Goal: Task Accomplishment & Management: Manage account settings

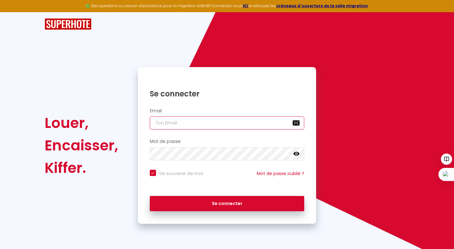
click at [180, 122] on input "email" at bounding box center [227, 122] width 155 height 13
click at [252, 121] on input "email" at bounding box center [227, 122] width 155 height 13
click at [202, 122] on input "email" at bounding box center [227, 122] width 155 height 13
type input "[PERSON_NAME][EMAIL_ADDRESS][DOMAIN_NAME]"
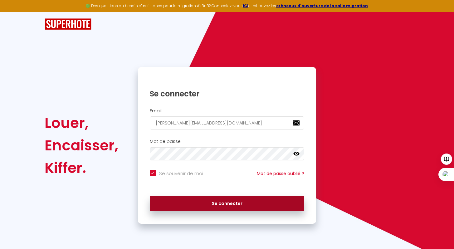
click at [232, 201] on button "Se connecter" at bounding box center [227, 204] width 155 height 16
checkbox input "true"
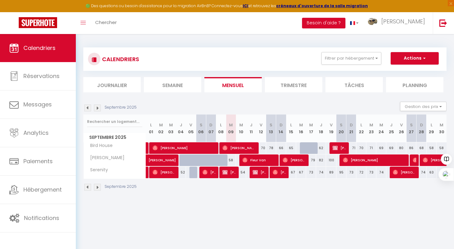
click at [293, 84] on li "Trimestre" at bounding box center [293, 84] width 57 height 15
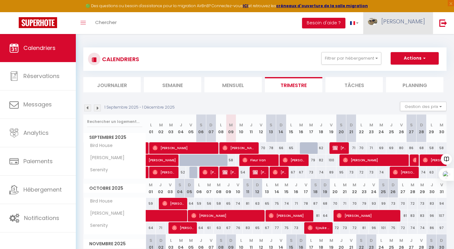
click at [377, 22] on img at bounding box center [372, 21] width 9 height 7
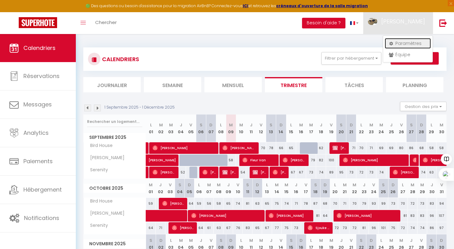
click at [403, 42] on link "Paramètres" at bounding box center [408, 43] width 46 height 11
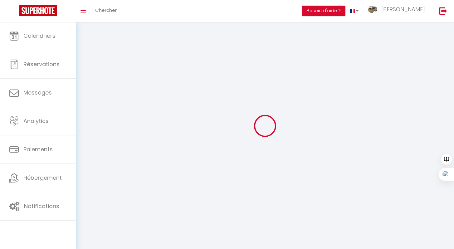
type input "[PERSON_NAME]"
type input "[PERSON_NAME] SRL"
type input "0032478303284"
type input "[STREET_ADDRESS]"
type input "4280"
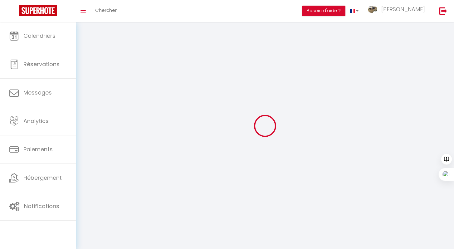
type input "Hannut"
type input "lbkObB4rziEaU7ANh4RacrwUP"
type input "o81ghPUChUdRrK4tSnWuAgPKL"
type input "lbkObB4rziEaU7ANh4RacrwUP"
type input "o81ghPUChUdRrK4tSnWuAgPKL"
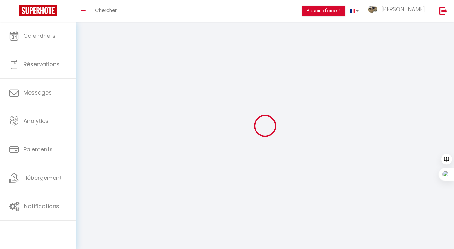
type input "[URL][DOMAIN_NAME]"
select select "23"
select select "28"
select select "fr"
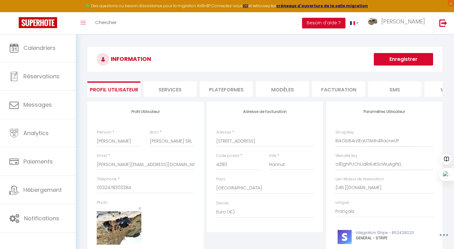
click at [234, 89] on li "Plateformes" at bounding box center [226, 88] width 53 height 15
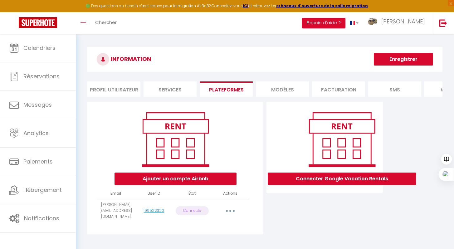
click at [229, 214] on button "button" at bounding box center [230, 211] width 17 height 10
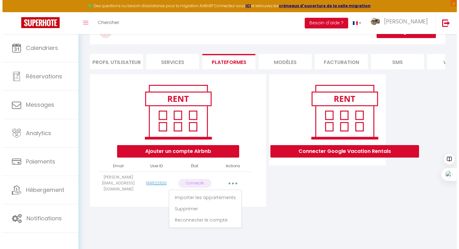
scroll to position [34, 0]
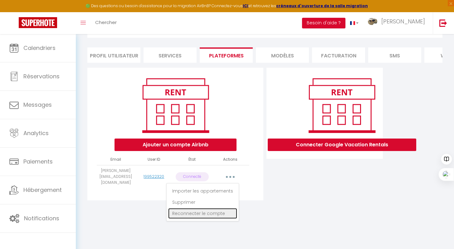
click at [211, 214] on link "Reconnecter le compte" at bounding box center [202, 213] width 69 height 11
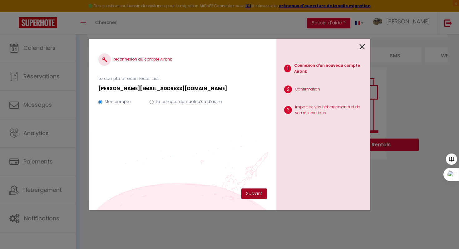
click at [256, 196] on button "Suivant" at bounding box center [254, 194] width 26 height 11
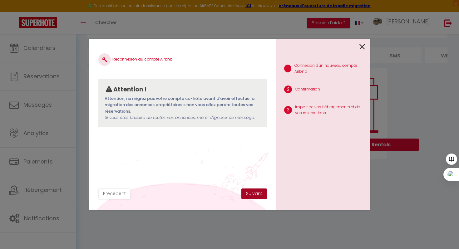
click at [255, 195] on button "Suivant" at bounding box center [254, 194] width 26 height 11
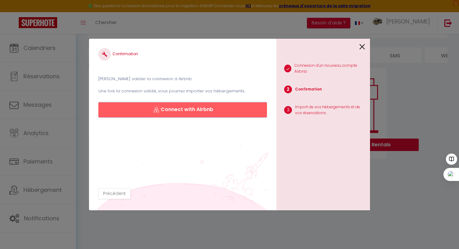
click at [196, 111] on button "Connect with Airbnb" at bounding box center [182, 109] width 169 height 15
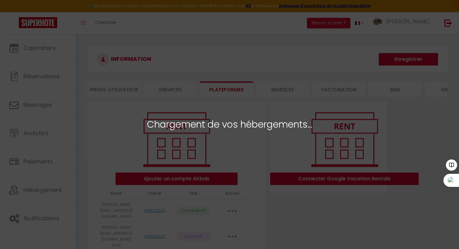
select select "26999"
select select "27000"
select select "48790"
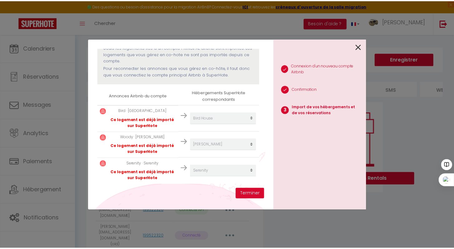
scroll to position [71, 0]
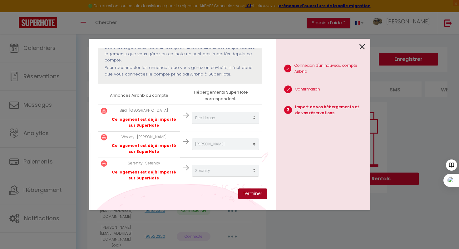
click at [248, 192] on button "Terminer" at bounding box center [252, 194] width 29 height 11
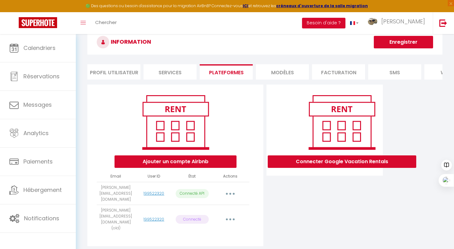
scroll to position [16, 0]
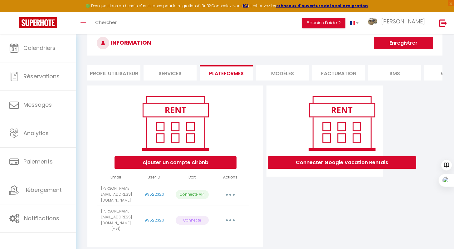
click at [289, 71] on li "MODÈLES" at bounding box center [282, 72] width 53 height 15
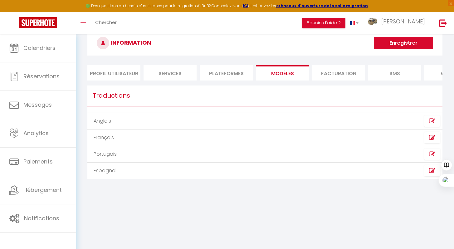
click at [230, 77] on li "Plateformes" at bounding box center [226, 72] width 53 height 15
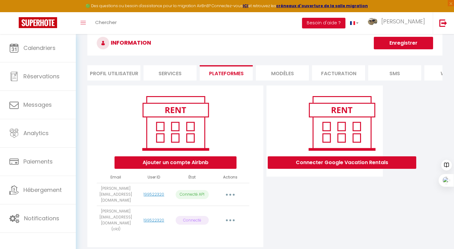
click at [175, 73] on li "Services" at bounding box center [170, 72] width 53 height 15
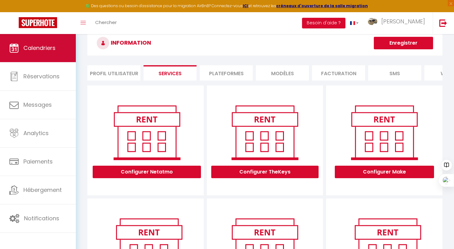
click at [33, 57] on link "Calendriers" at bounding box center [38, 48] width 76 height 28
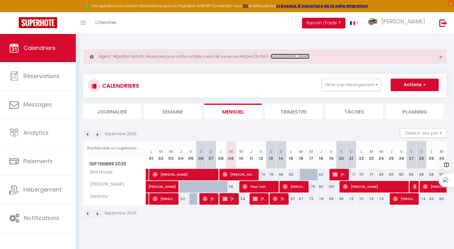
click at [310, 56] on link "https://superhote.com/migration-airbnb" at bounding box center [290, 56] width 39 height 5
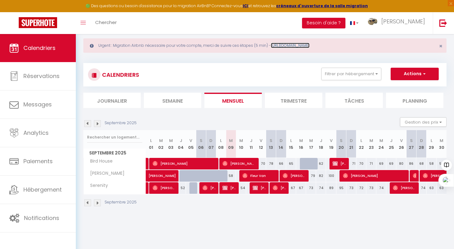
scroll to position [20, 0]
